Goal: Task Accomplishment & Management: Manage account settings

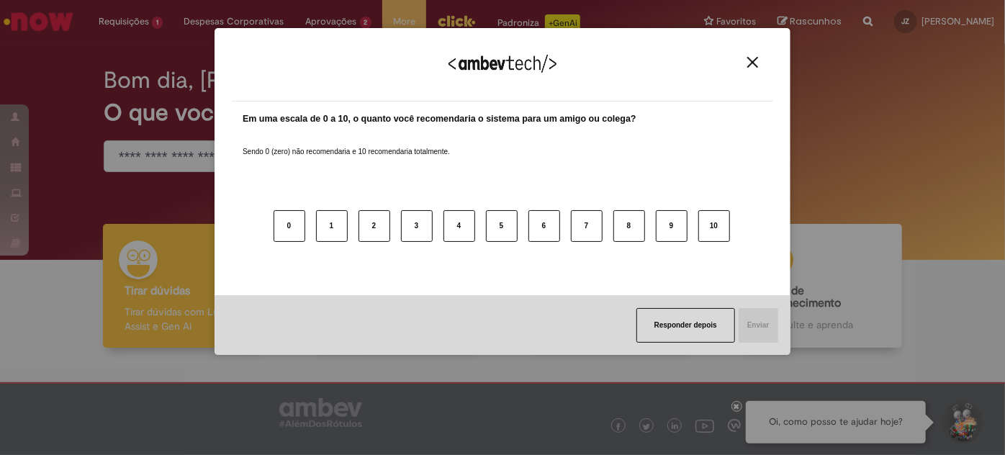
click at [756, 59] on img "Close" at bounding box center [753, 62] width 11 height 11
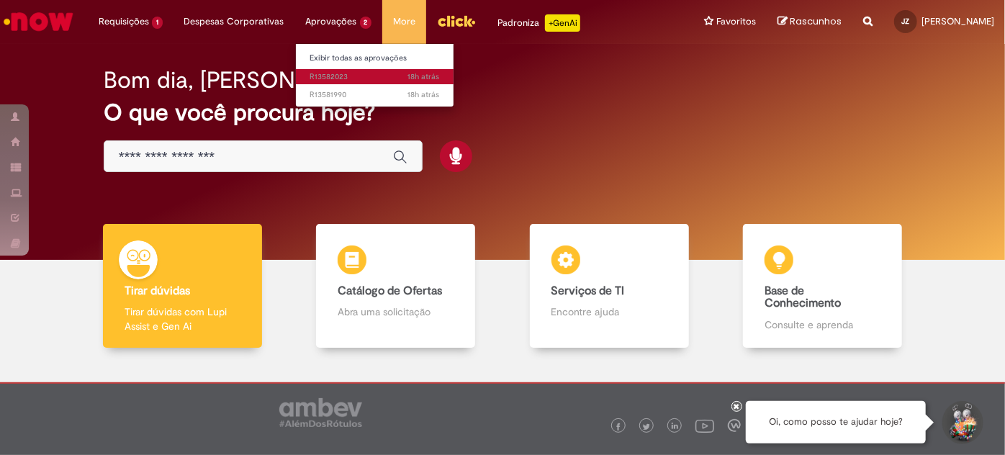
click at [324, 74] on span "18h atrás 18 horas atrás R13582023" at bounding box center [375, 77] width 130 height 12
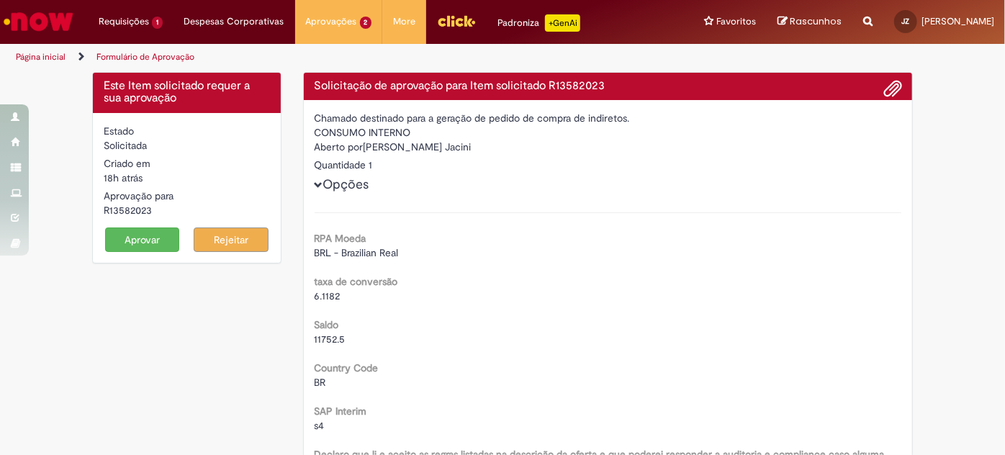
click at [165, 238] on button "Aprovar" at bounding box center [142, 240] width 75 height 24
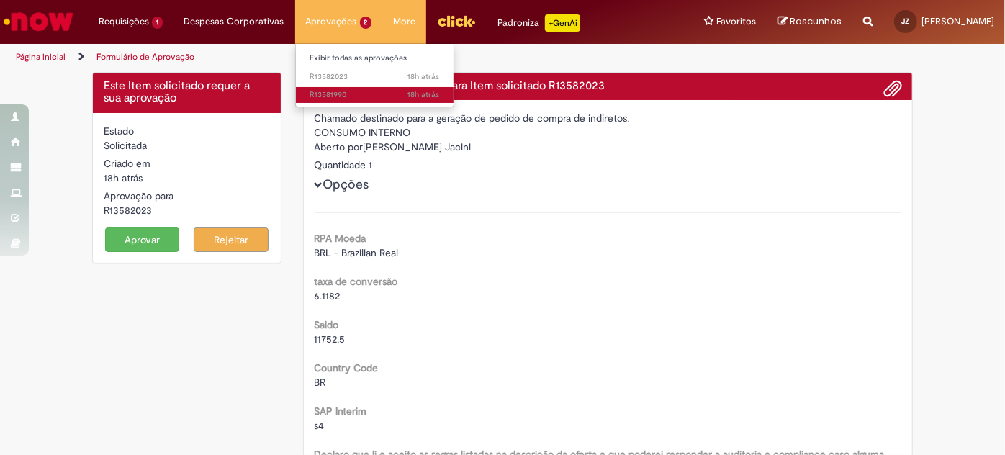
click at [326, 91] on span "18h atrás 18 horas atrás R13581990" at bounding box center [375, 95] width 130 height 12
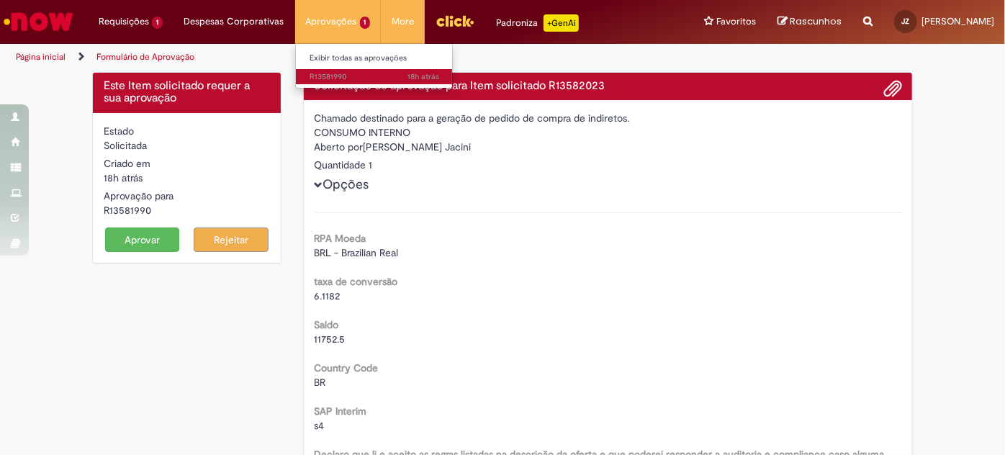
click at [315, 79] on span "18h atrás 18 horas atrás R13581990" at bounding box center [375, 77] width 130 height 12
click at [318, 76] on span "18h atrás 18 horas atrás R13581990" at bounding box center [375, 77] width 130 height 12
click at [138, 238] on button "Aprovar" at bounding box center [142, 240] width 75 height 24
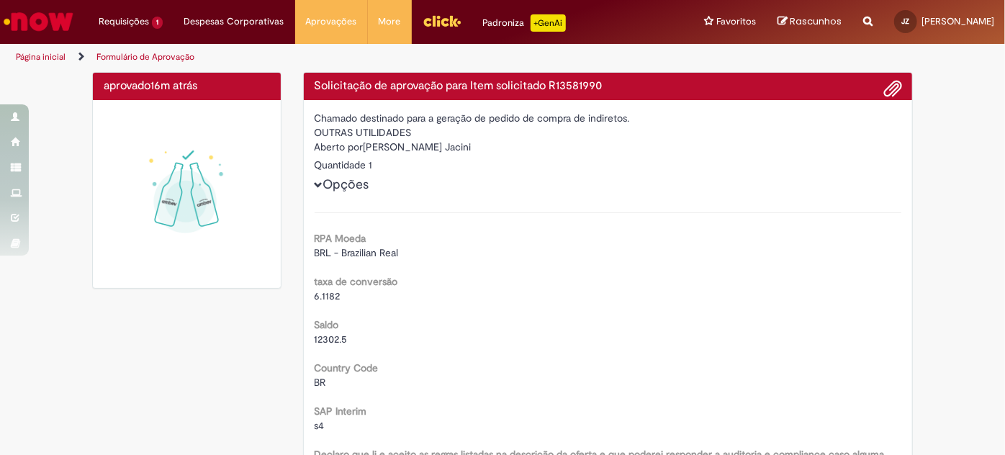
click at [42, 28] on img "Ir para a Homepage" at bounding box center [38, 21] width 74 height 29
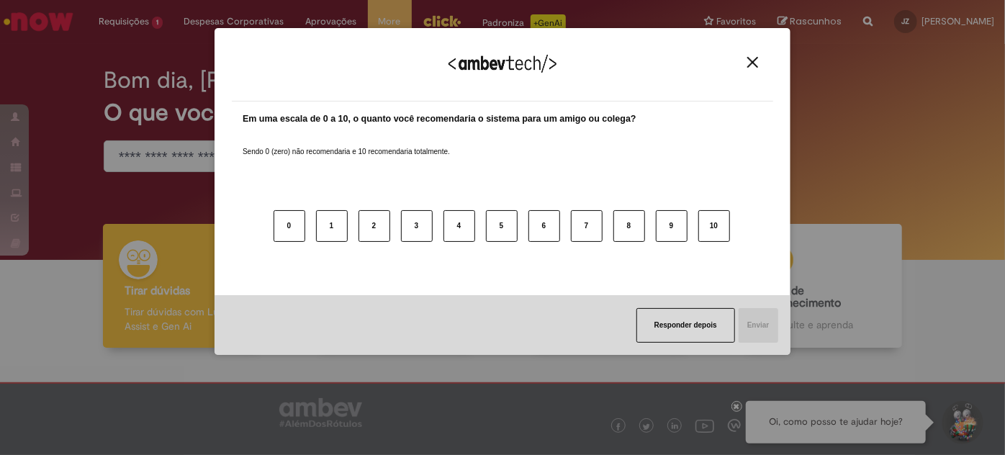
click at [756, 61] on img "Close" at bounding box center [753, 62] width 11 height 11
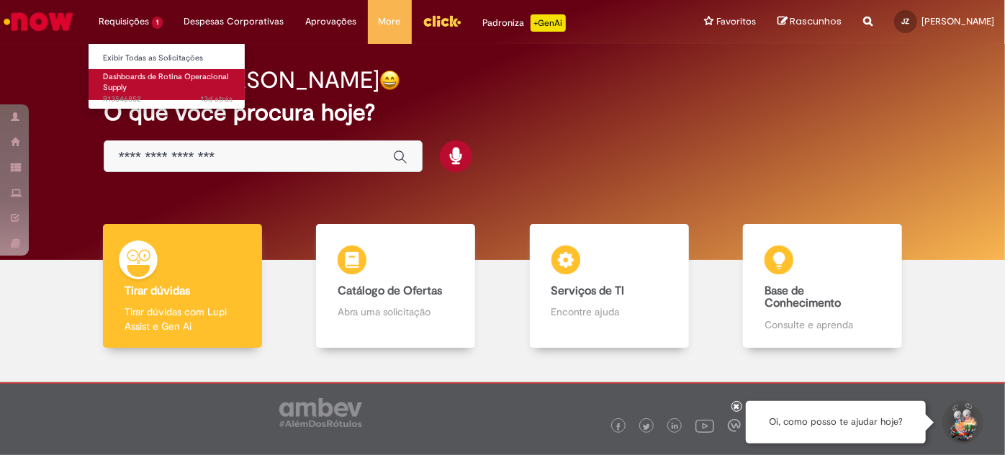
click at [135, 94] on span "13d atrás 13 dias atrás R13546852" at bounding box center [168, 100] width 130 height 12
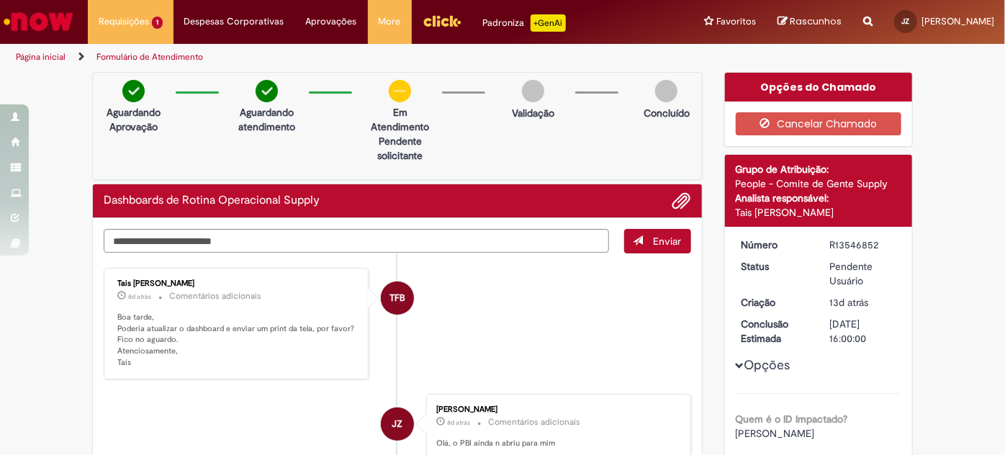
click at [563, 307] on li "TFB Tais Folhadella Barbosa Bellagamba 8d atrás 8 dias atrás Comentários adicio…" at bounding box center [398, 324] width 588 height 112
click at [192, 349] on p "Boa tarde, Poderia atualizar o dashboard e enviar um print da tela, por favor? …" at bounding box center [237, 340] width 240 height 57
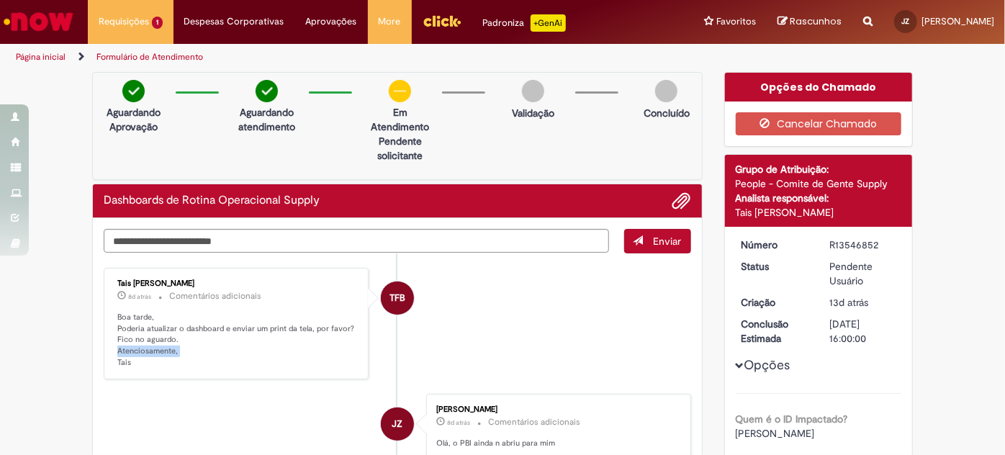
click at [62, 27] on img "Ir para a Homepage" at bounding box center [38, 21] width 74 height 29
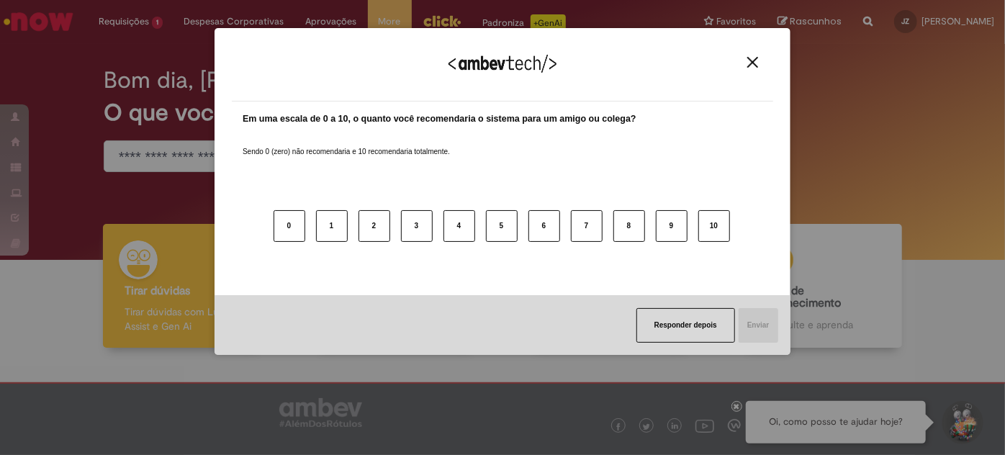
click at [758, 63] on img "Close" at bounding box center [753, 62] width 11 height 11
